Goal: Task Accomplishment & Management: Use online tool/utility

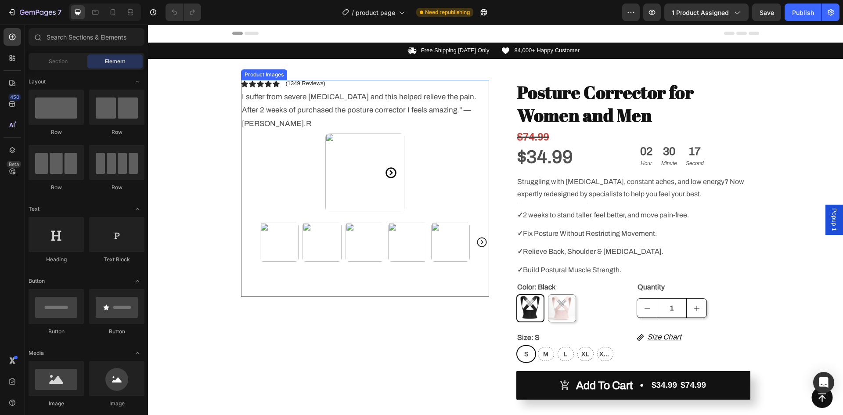
click at [390, 166] on icon "Carousel Next Arrow" at bounding box center [391, 172] width 13 height 13
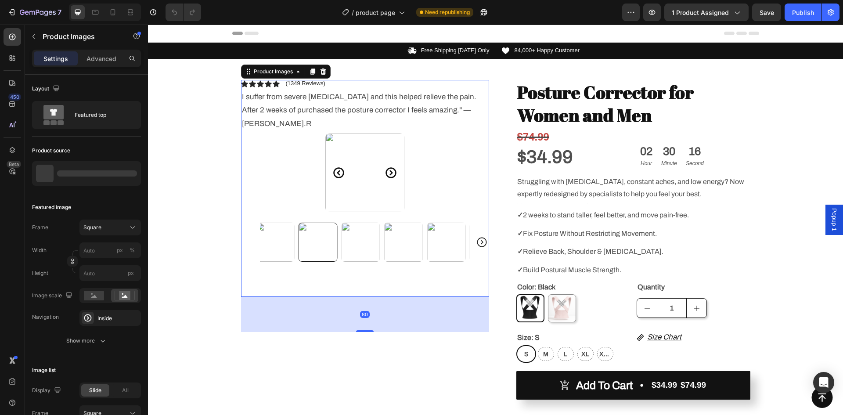
click at [390, 166] on icon "Carousel Next Arrow" at bounding box center [391, 172] width 13 height 13
click at [480, 236] on icon "Carousel Next Arrow" at bounding box center [482, 242] width 12 height 12
click at [451, 229] on img at bounding box center [450, 242] width 39 height 39
click at [408, 223] on img at bounding box center [407, 242] width 39 height 39
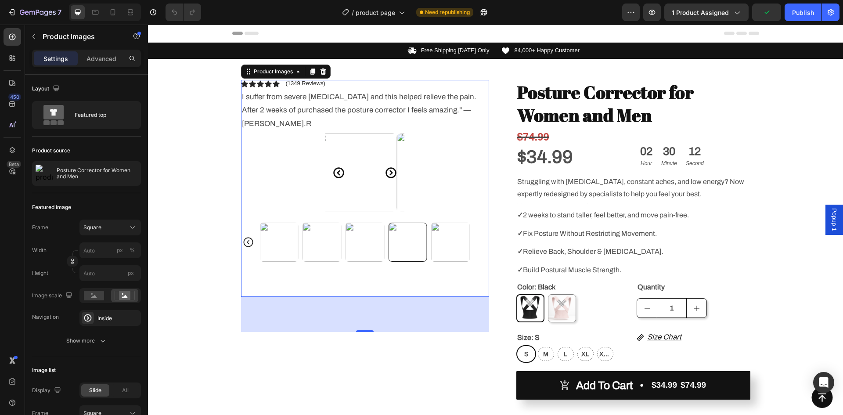
drag, startPoint x: 368, startPoint y: 222, endPoint x: 335, endPoint y: 227, distance: 32.9
click at [367, 223] on img at bounding box center [365, 242] width 39 height 39
click at [325, 227] on img at bounding box center [322, 242] width 39 height 39
click at [295, 223] on img at bounding box center [279, 242] width 39 height 39
click at [271, 225] on div at bounding box center [279, 242] width 39 height 39
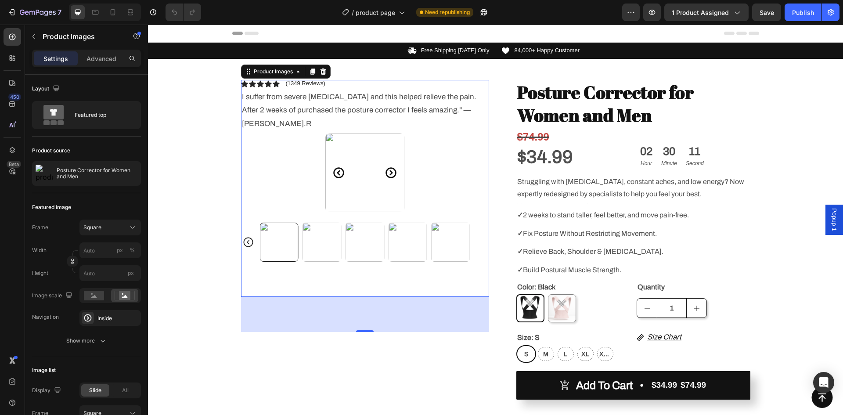
click at [245, 236] on icon "Carousel Back Arrow" at bounding box center [248, 242] width 12 height 12
click at [245, 228] on div at bounding box center [365, 242] width 248 height 39
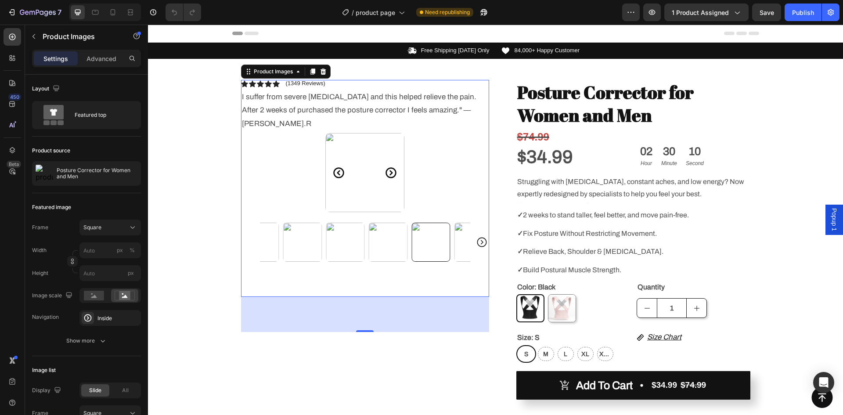
click at [245, 228] on div at bounding box center [365, 242] width 248 height 39
click at [375, 144] on img at bounding box center [364, 172] width 79 height 79
click at [385, 166] on icon "Carousel Next Arrow" at bounding box center [391, 172] width 13 height 13
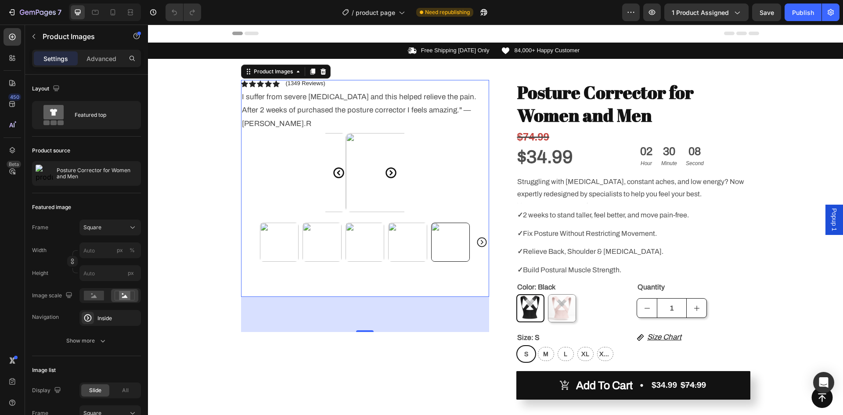
click at [385, 166] on icon "Carousel Next Arrow" at bounding box center [391, 172] width 13 height 13
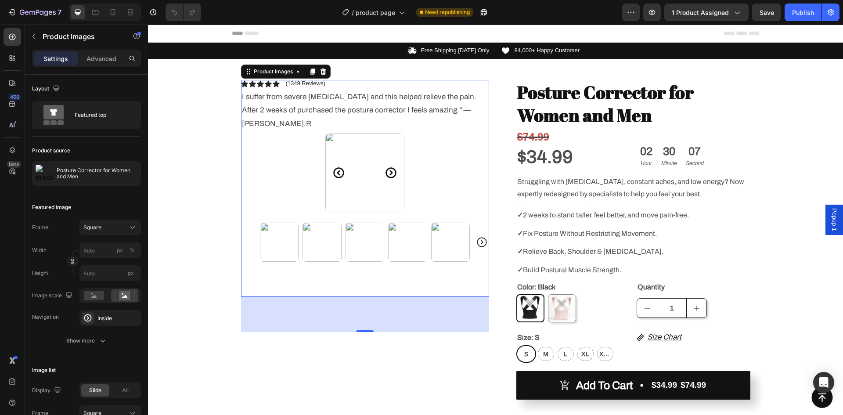
click at [385, 166] on icon "Carousel Next Arrow" at bounding box center [391, 172] width 13 height 13
click at [385, 160] on img at bounding box center [412, 172] width 79 height 79
click at [385, 160] on img at bounding box center [364, 172] width 79 height 79
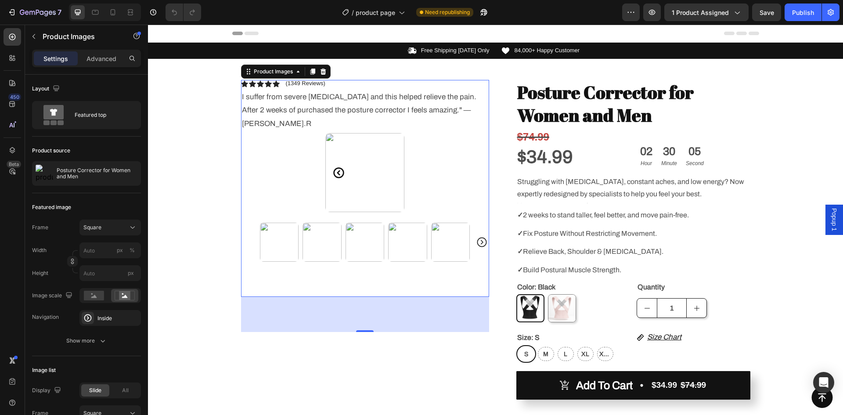
click at [481, 238] on icon "Carousel Next Arrow" at bounding box center [482, 243] width 10 height 10
click at [481, 236] on icon "Carousel Next Arrow" at bounding box center [482, 242] width 12 height 12
click at [481, 232] on div at bounding box center [365, 242] width 248 height 39
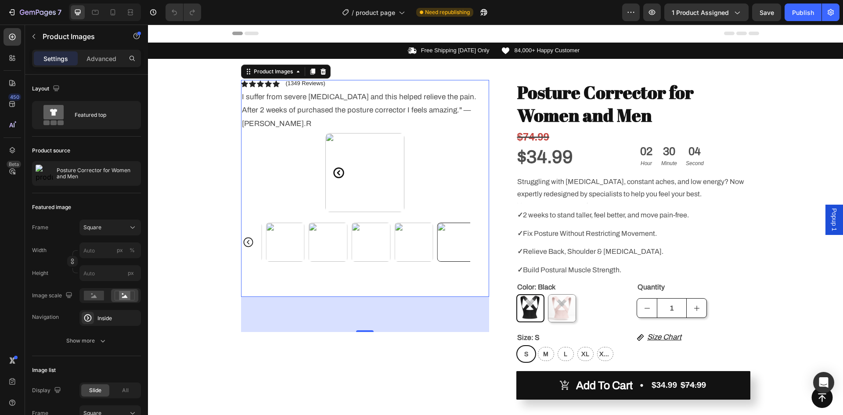
click at [481, 232] on div at bounding box center [365, 242] width 248 height 39
click at [370, 155] on img at bounding box center [364, 172] width 79 height 79
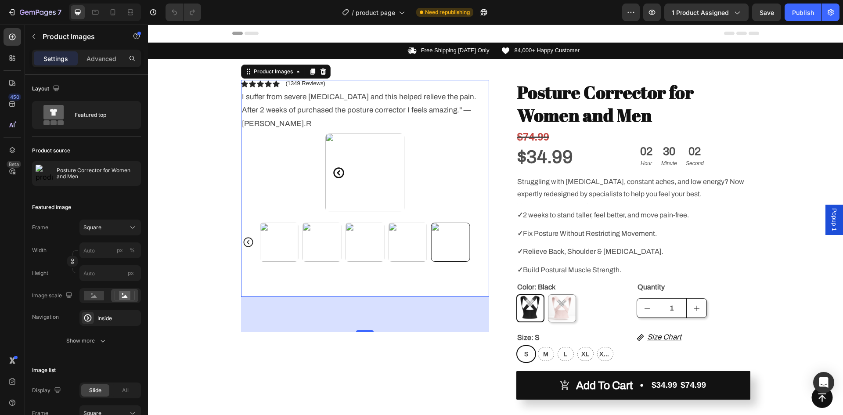
click at [370, 155] on img at bounding box center [364, 172] width 79 height 79
click at [627, 247] on p "✓ Relieve Back, Shoulder & [MEDICAL_DATA]." at bounding box center [633, 251] width 232 height 9
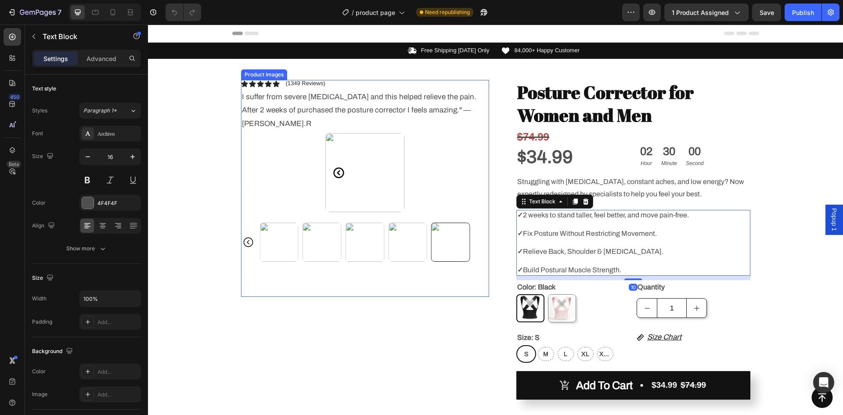
click at [362, 148] on img at bounding box center [364, 172] width 79 height 79
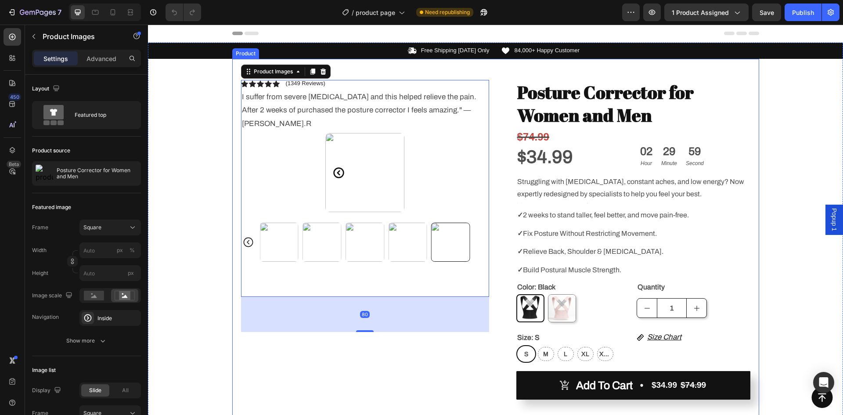
click at [608, 242] on p at bounding box center [633, 242] width 232 height 9
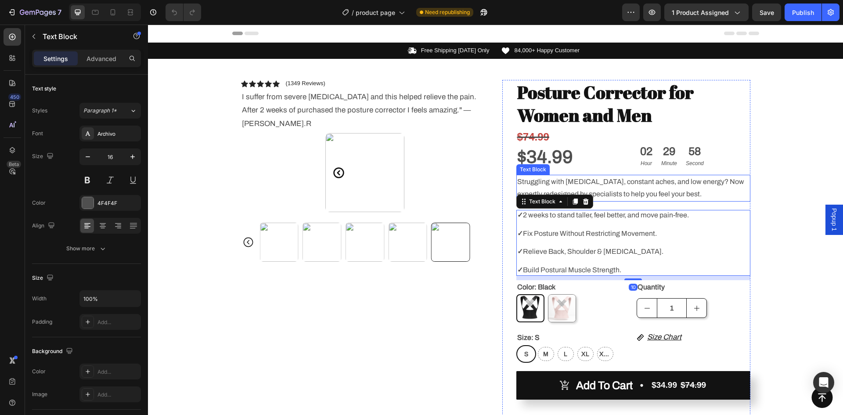
click at [607, 197] on p "Struggling with [MEDICAL_DATA], constant aches, and low energy? Now expertly re…" at bounding box center [633, 188] width 232 height 25
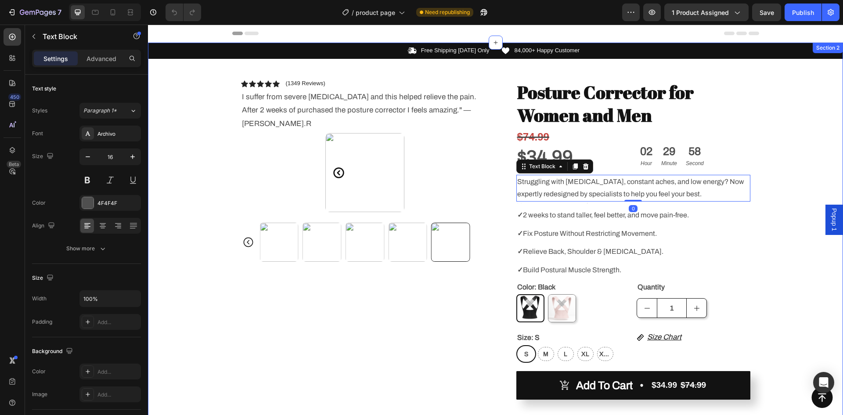
click at [768, 206] on div "Icon Free Shipping [DATE] Only Text Block Row Icon 84,000+ Happy Customer Text …" at bounding box center [495, 342] width 695 height 598
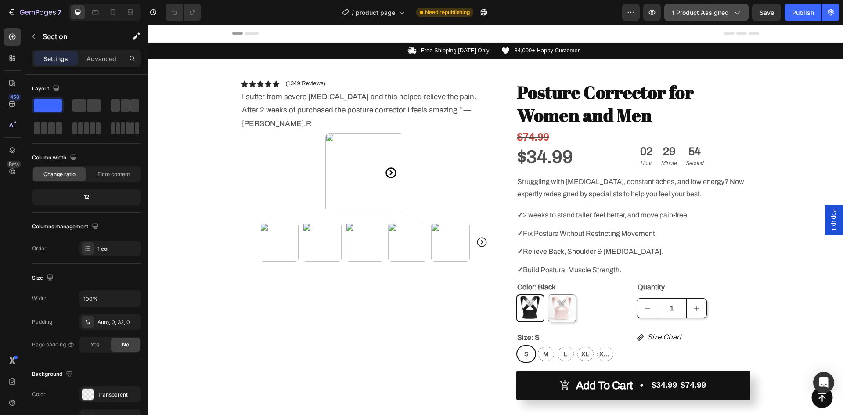
click at [714, 12] on span "1 product assigned" at bounding box center [700, 12] width 57 height 9
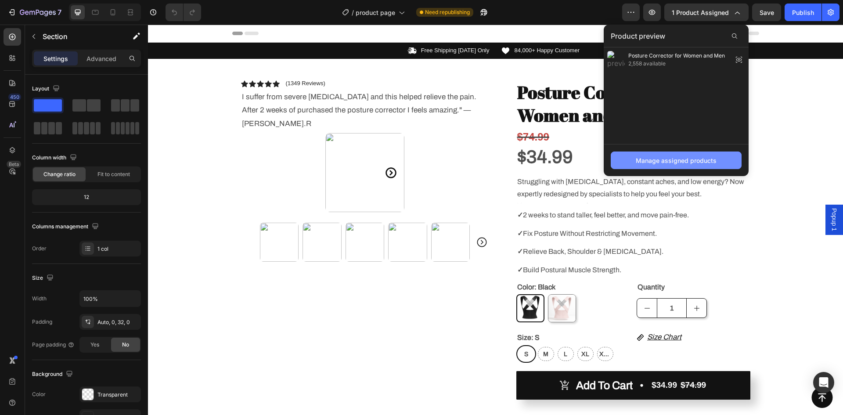
click at [670, 164] on div "Manage assigned products" at bounding box center [676, 160] width 81 height 9
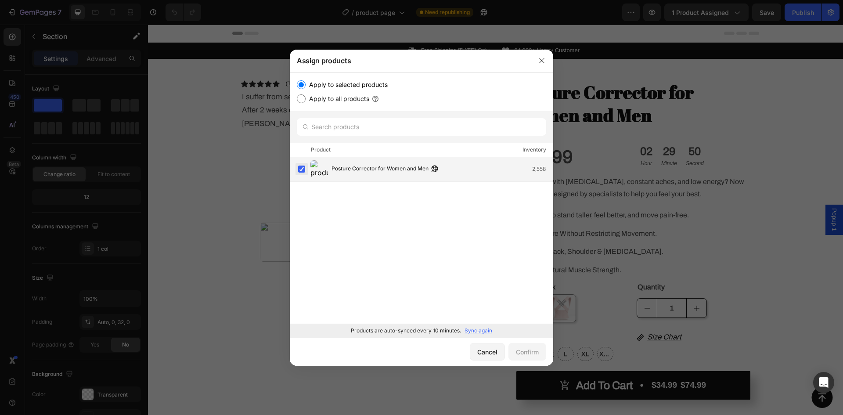
click at [305, 168] on label at bounding box center [301, 169] width 7 height 7
click at [301, 168] on label at bounding box center [301, 169] width 7 height 7
click at [493, 352] on div "Cancel" at bounding box center [487, 351] width 20 height 9
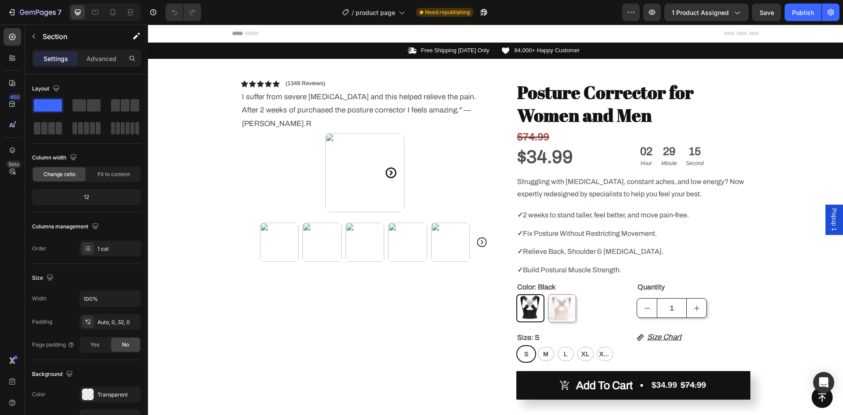
click at [778, 267] on div "Icon Free Shipping [DATE] Only Text Block Row Icon 84,000+ Happy Customer Text …" at bounding box center [495, 342] width 695 height 598
click at [716, 10] on span "1 product assigned" at bounding box center [700, 12] width 57 height 9
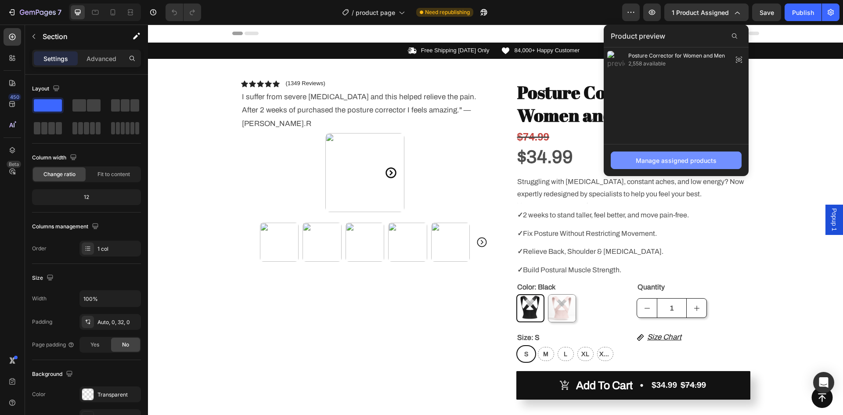
click at [685, 163] on div "Manage assigned products" at bounding box center [676, 160] width 81 height 9
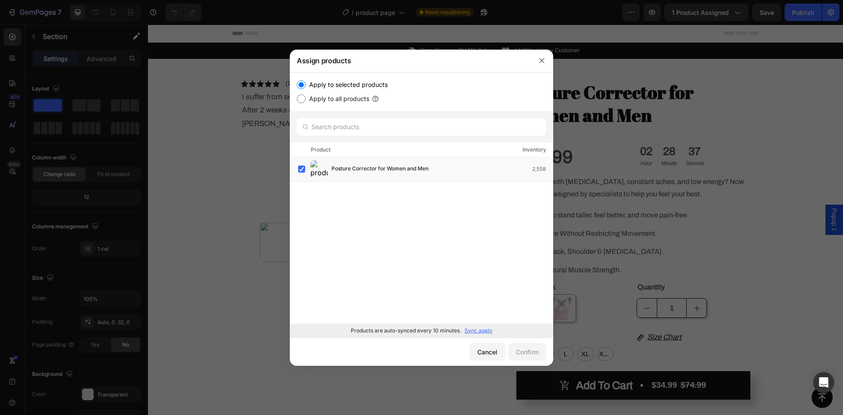
click at [304, 100] on input "Apply to all products" at bounding box center [301, 98] width 9 height 9
radio input "true"
click at [520, 352] on div "Confirm" at bounding box center [527, 351] width 23 height 9
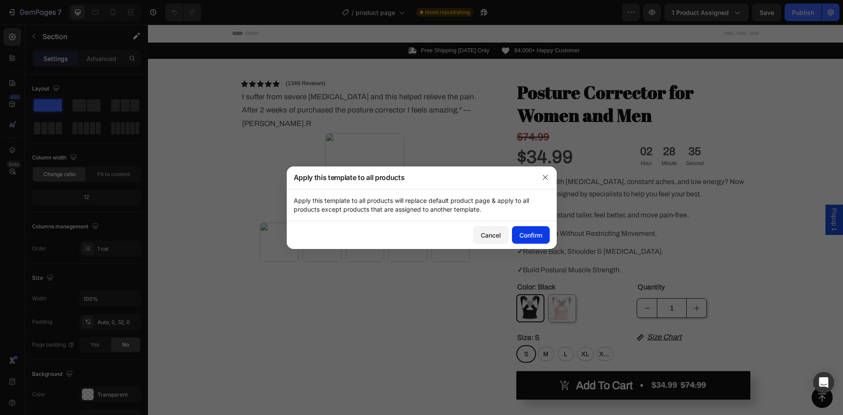
click at [531, 237] on div "Confirm" at bounding box center [530, 235] width 23 height 9
